Goal: Transaction & Acquisition: Purchase product/service

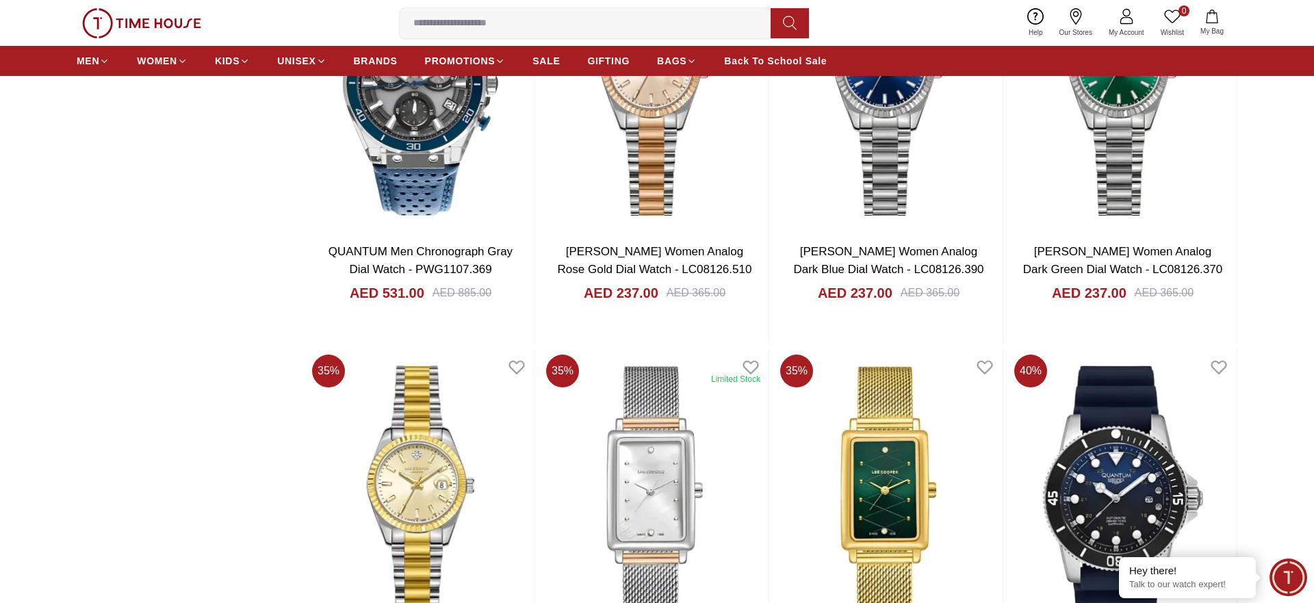
scroll to position [4444, 0]
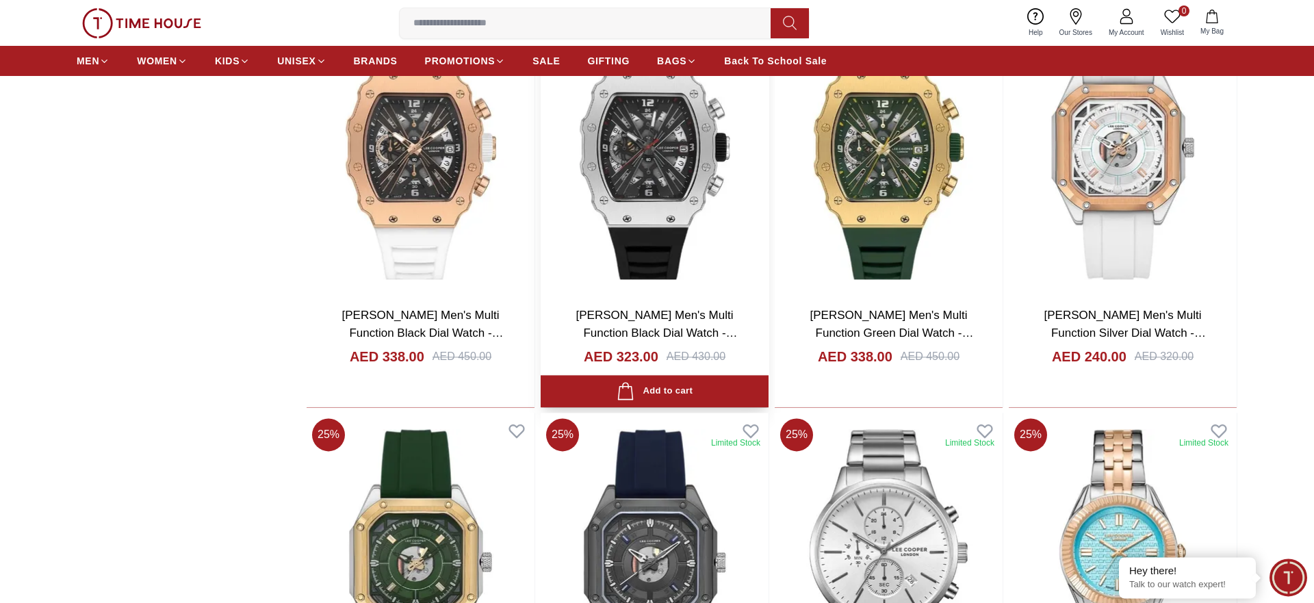
scroll to position [6833, 0]
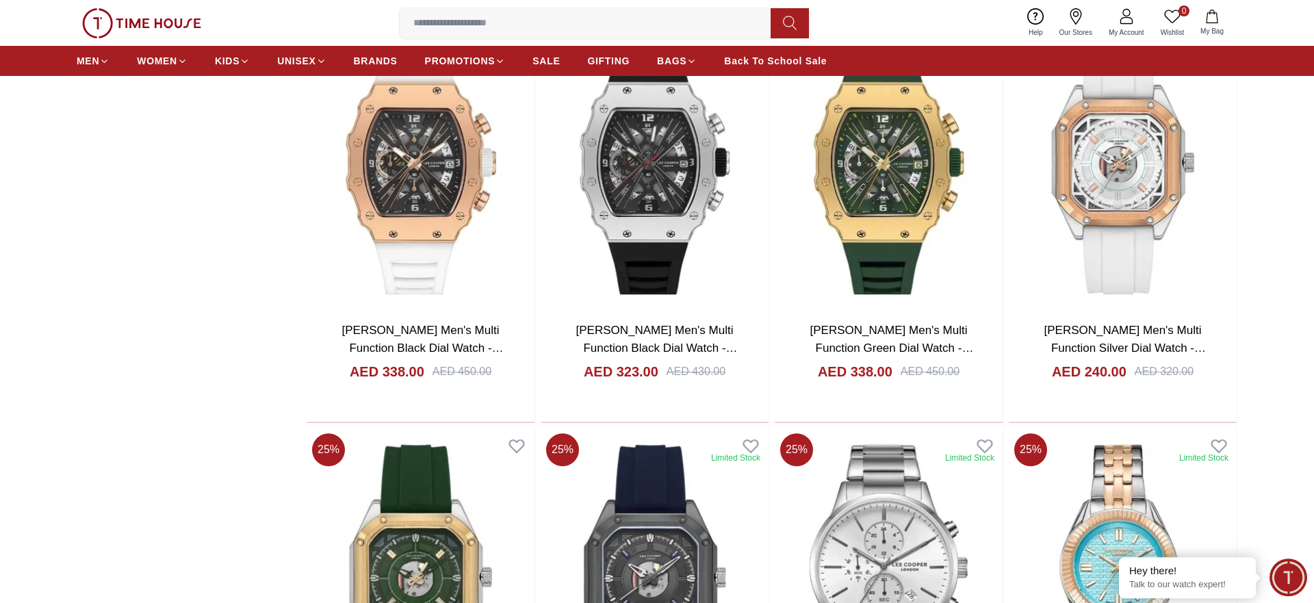
click at [479, 22] on input at bounding box center [591, 23] width 382 height 27
click at [376, 66] on span "BRANDS" at bounding box center [376, 61] width 44 height 14
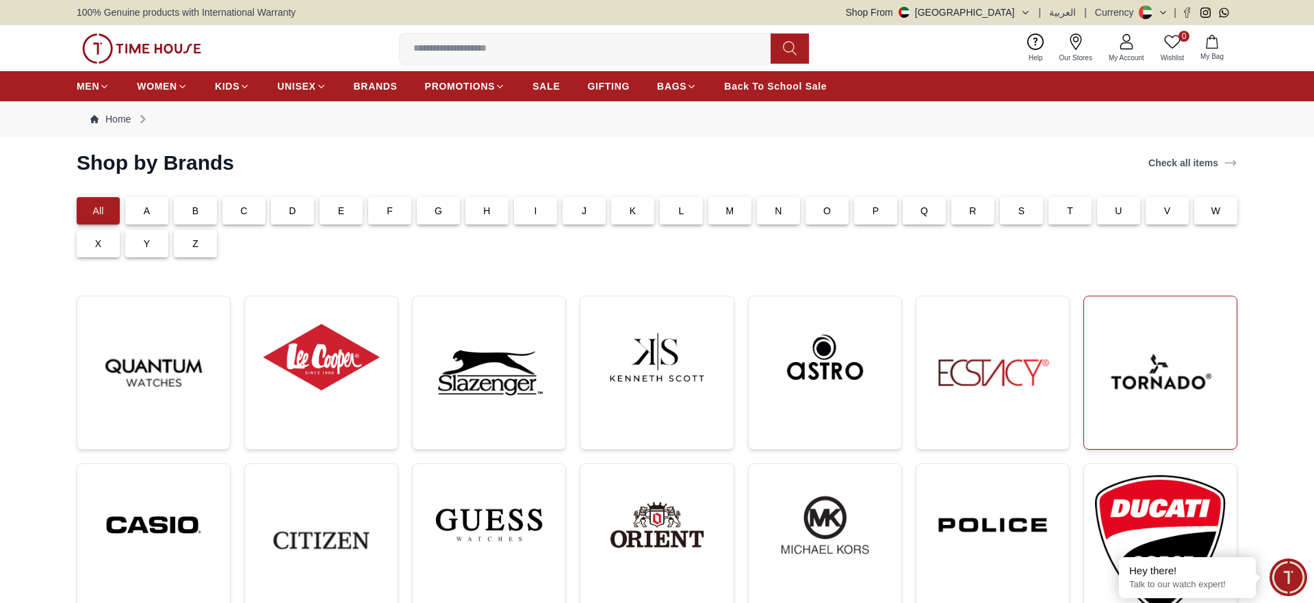
click at [1106, 368] on img at bounding box center [1160, 372] width 131 height 131
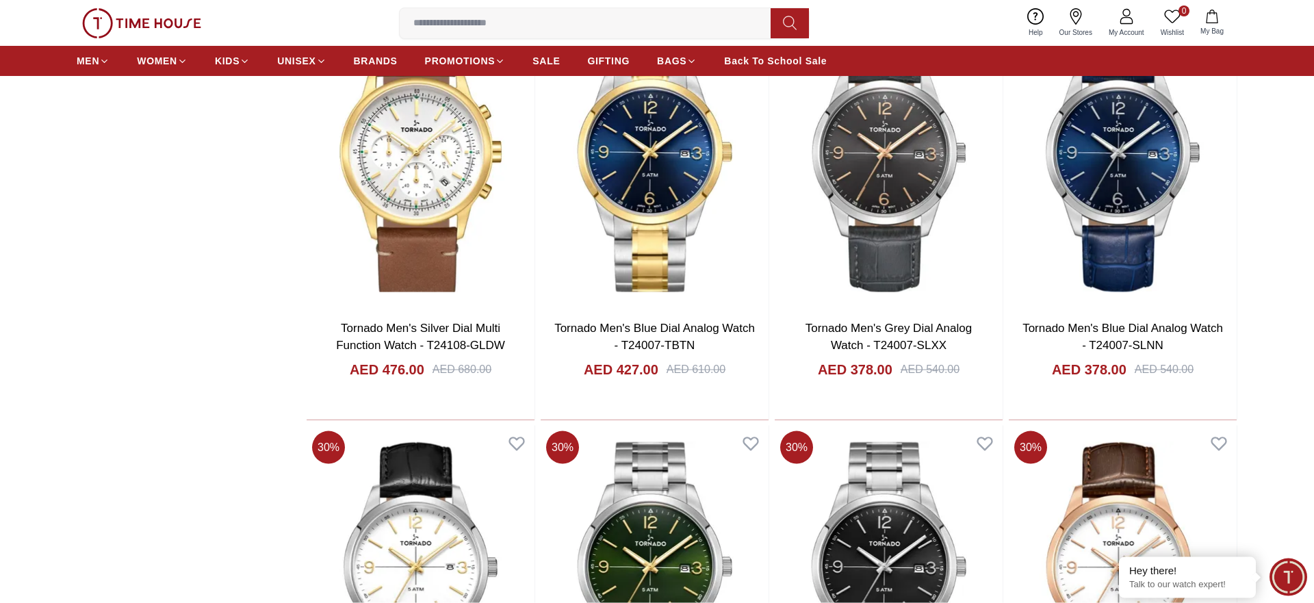
scroll to position [5393, 0]
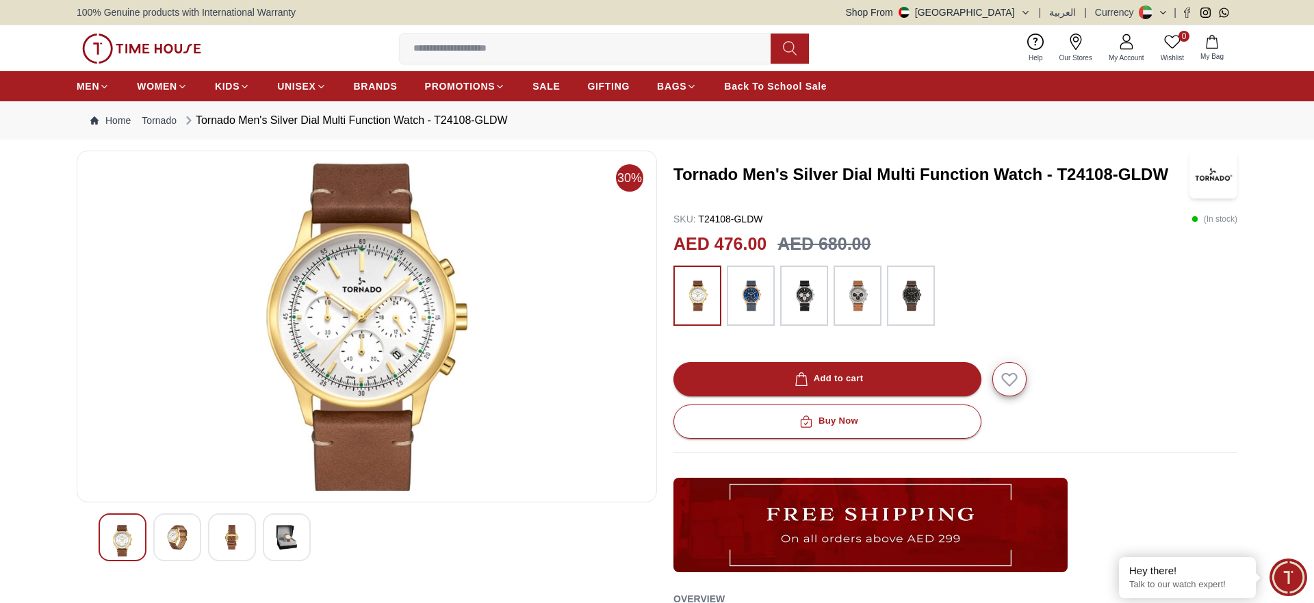
scroll to position [209, 0]
